Goal: Task Accomplishment & Management: Complete application form

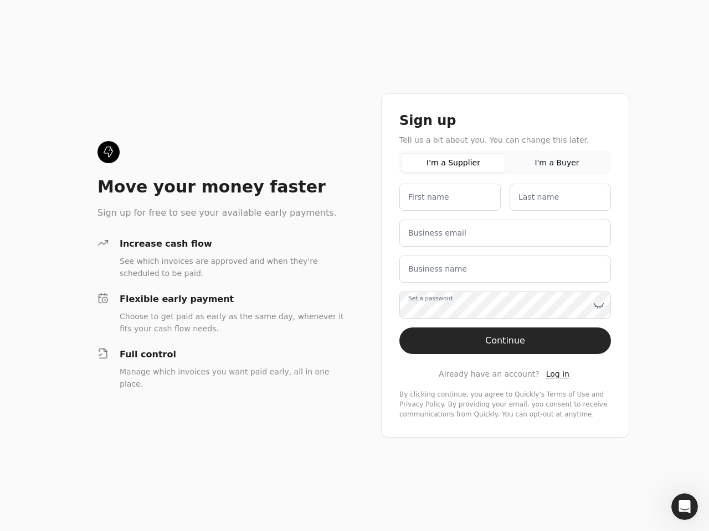
click at [354, 266] on div "Move your money faster Sign up for free to see your available early payments. I…" at bounding box center [354, 265] width 709 height 531
click at [598, 306] on icon at bounding box center [598, 305] width 11 height 11
click at [684, 507] on icon "Open Intercom Messenger" at bounding box center [684, 507] width 18 height 18
click at [354, 266] on div "Move your money faster Sign up for free to see your available early payments. I…" at bounding box center [354, 265] width 709 height 531
click at [598, 306] on icon at bounding box center [598, 305] width 11 height 11
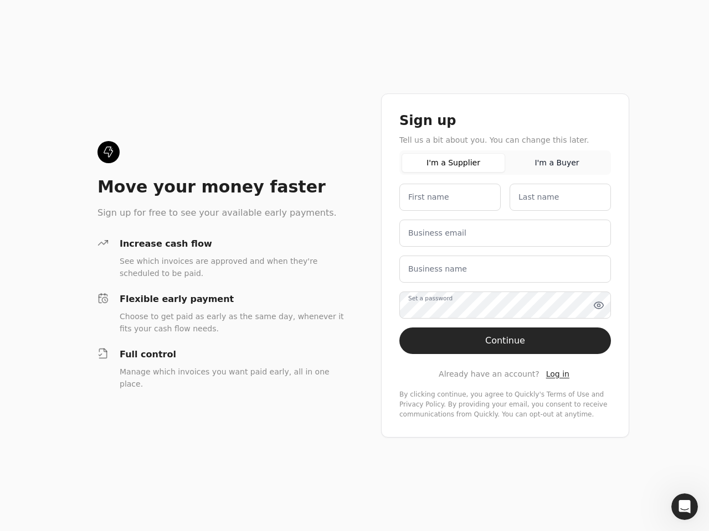
click at [684, 507] on icon "Open Intercom Messenger" at bounding box center [684, 507] width 18 height 18
